Goal: Check status: Verify the current state of an ongoing process or item

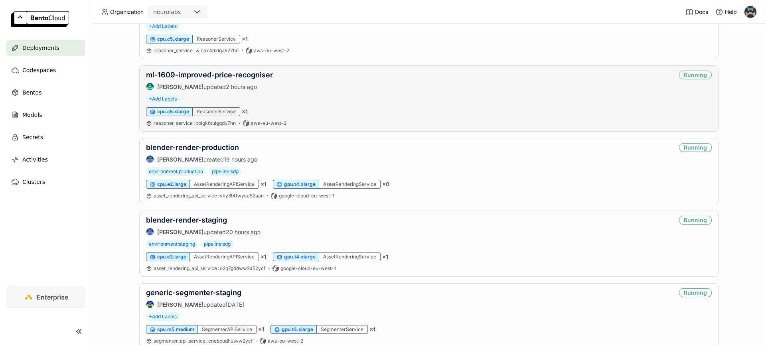
scroll to position [109, 0]
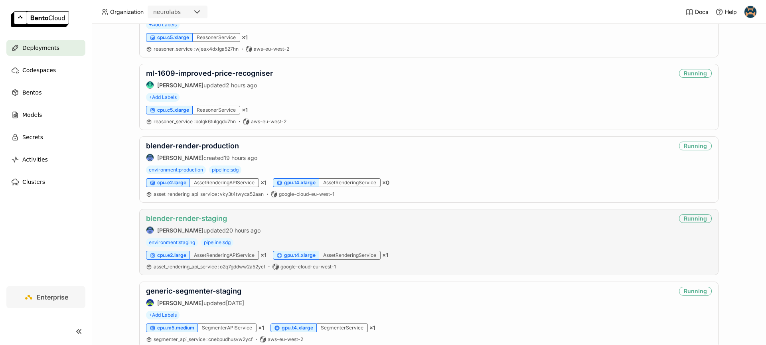
click at [190, 219] on link "blender-render-staging" at bounding box center [186, 218] width 81 height 8
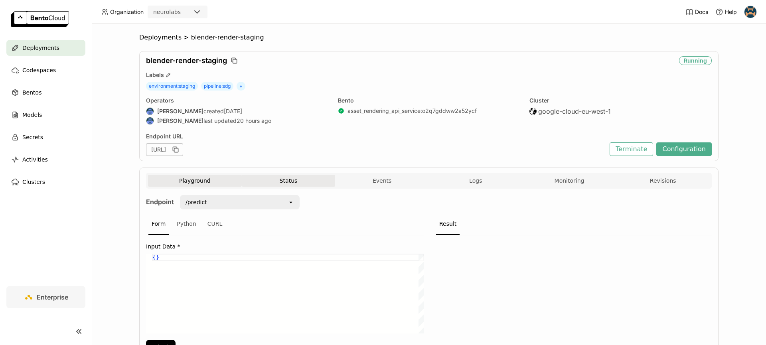
click at [255, 181] on button "Status" at bounding box center [289, 181] width 94 height 12
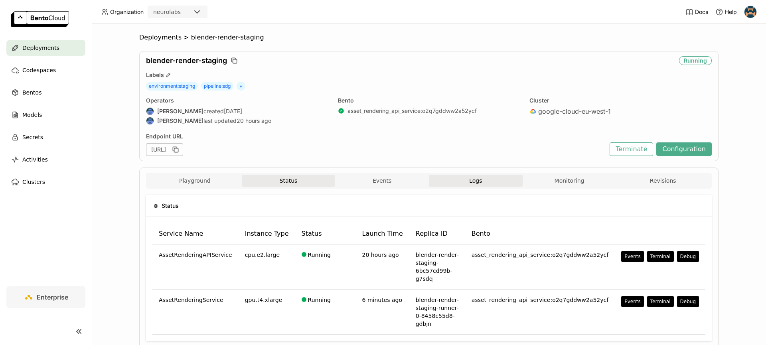
click at [463, 184] on button "Logs" at bounding box center [476, 181] width 94 height 12
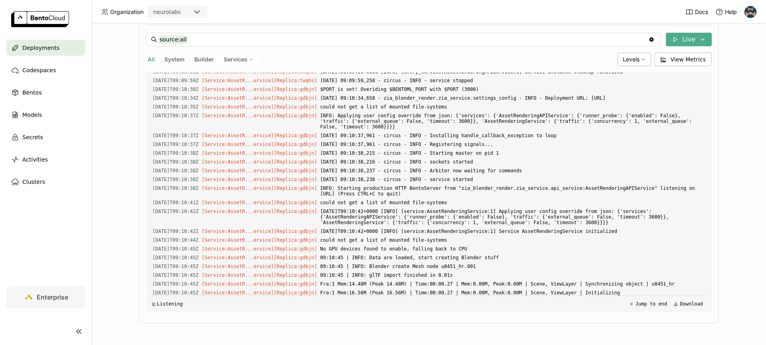
scroll to position [856, 0]
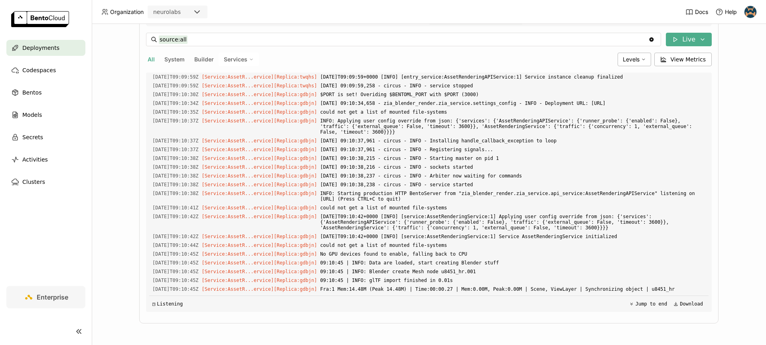
drag, startPoint x: 480, startPoint y: 105, endPoint x: 537, endPoint y: 103, distance: 57.1
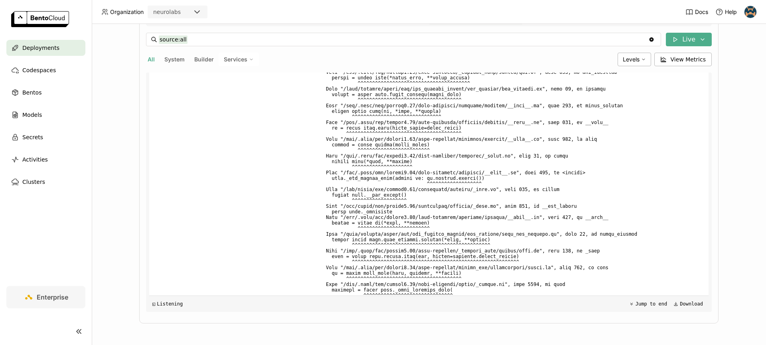
scroll to position [399, 0]
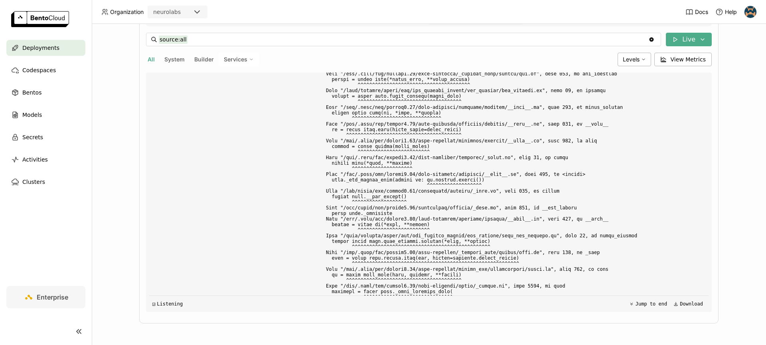
drag, startPoint x: 420, startPoint y: 133, endPoint x: 513, endPoint y: 132, distance: 93.0
click at [513, 38] on span "httpcore.RemoteProtocolError: Server disconnected without sending a response." at bounding box center [513, 34] width 385 height 9
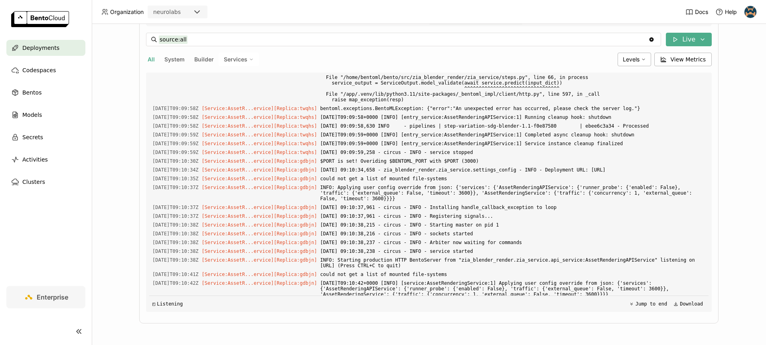
scroll to position [791, 0]
click at [456, 11] on span "[DATE] 09:09:58,177 - circus - INFO - Got signal SIG_TERM" at bounding box center [513, 6] width 385 height 9
drag, startPoint x: 449, startPoint y: 182, endPoint x: 521, endPoint y: 183, distance: 71.5
click at [521, 11] on span "[DATE] 09:09:58,177 - circus - INFO - Got signal SIG_TERM" at bounding box center [513, 6] width 385 height 9
click at [450, 40] on span "[DATE]T09:09:58+0000 [INFO] [entry_service:AssetRenderingAPIService:1] [TECHNIC…" at bounding box center [513, 30] width 385 height 20
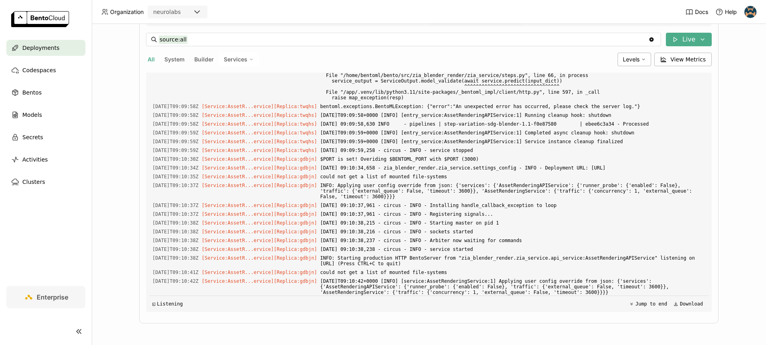
drag, startPoint x: 450, startPoint y: 201, endPoint x: 472, endPoint y: 215, distance: 25.8
click at [472, 40] on span "[DATE]T09:09:58+0000 [INFO] [entry_service:AssetRenderingAPIService:1] [TECHNIC…" at bounding box center [513, 30] width 385 height 20
click at [465, 49] on span "[DATE]T09:09:58+0000 [ERROR] [entry_service:AssetRenderingAPIService:1] Error i…" at bounding box center [513, 44] width 385 height 9
